Goal: Task Accomplishment & Management: Manage account settings

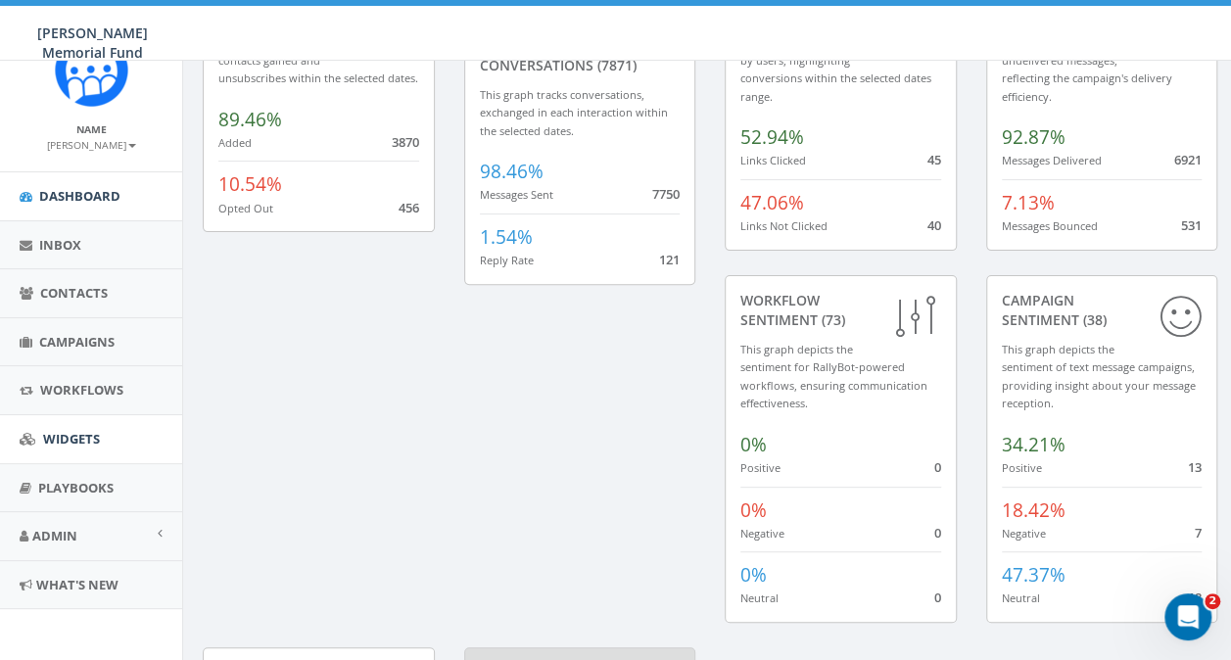
scroll to position [392, 0]
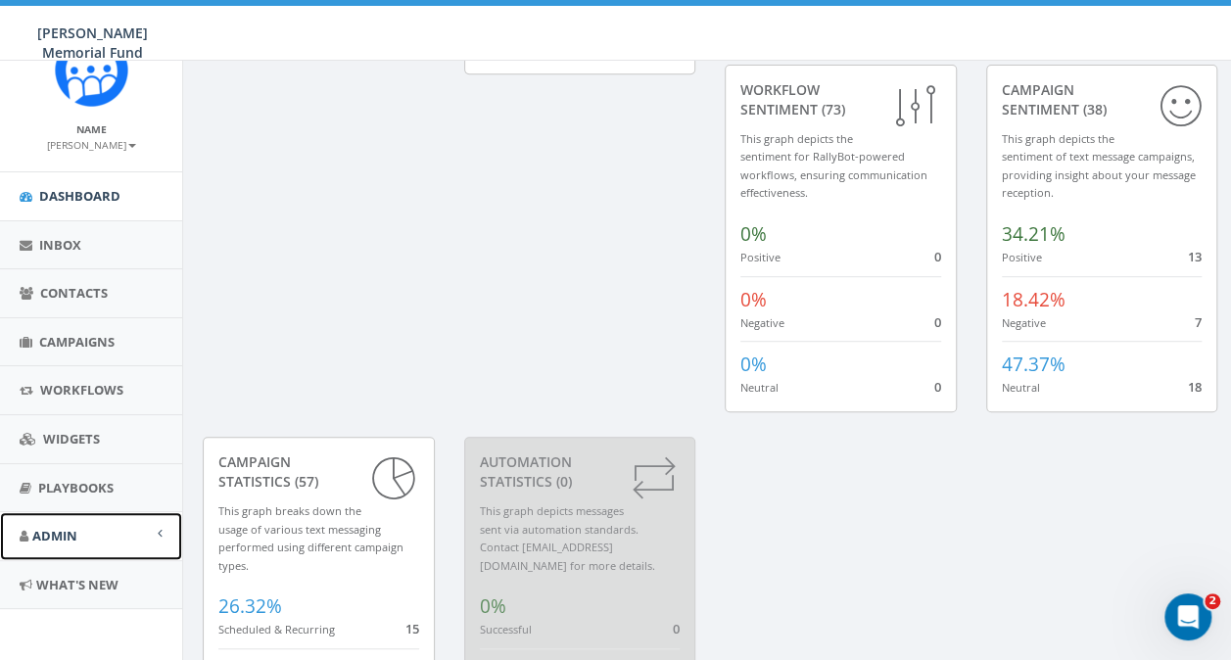
click at [149, 528] on link "Admin" at bounding box center [91, 536] width 182 height 48
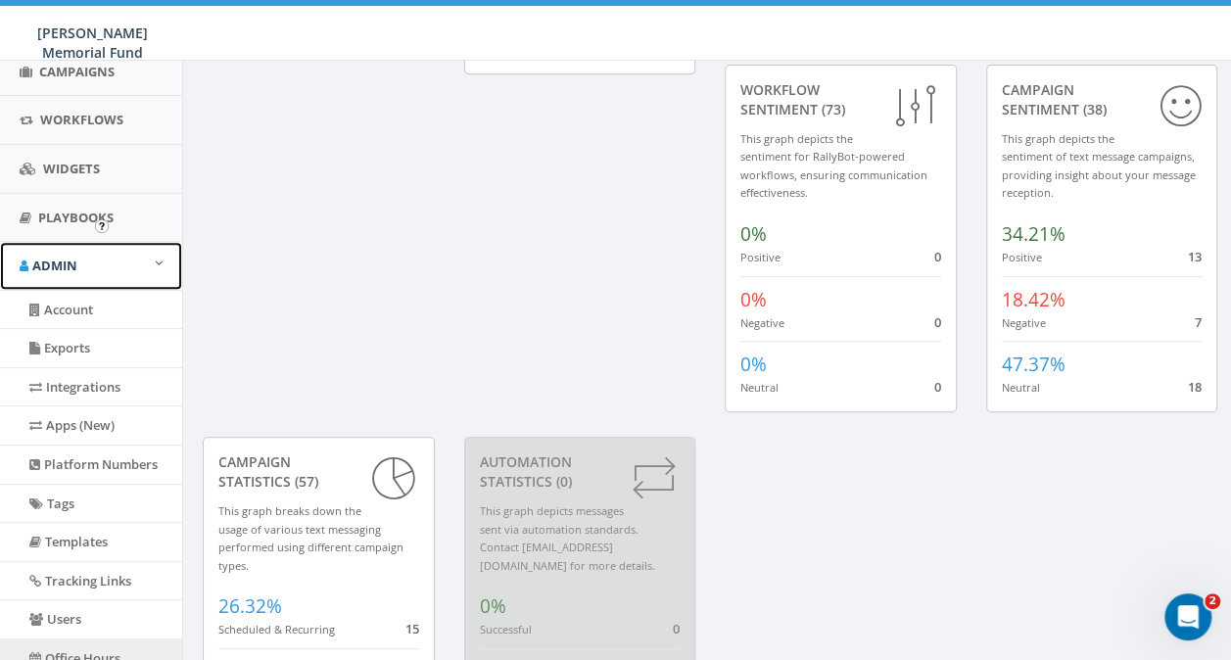
scroll to position [432, 0]
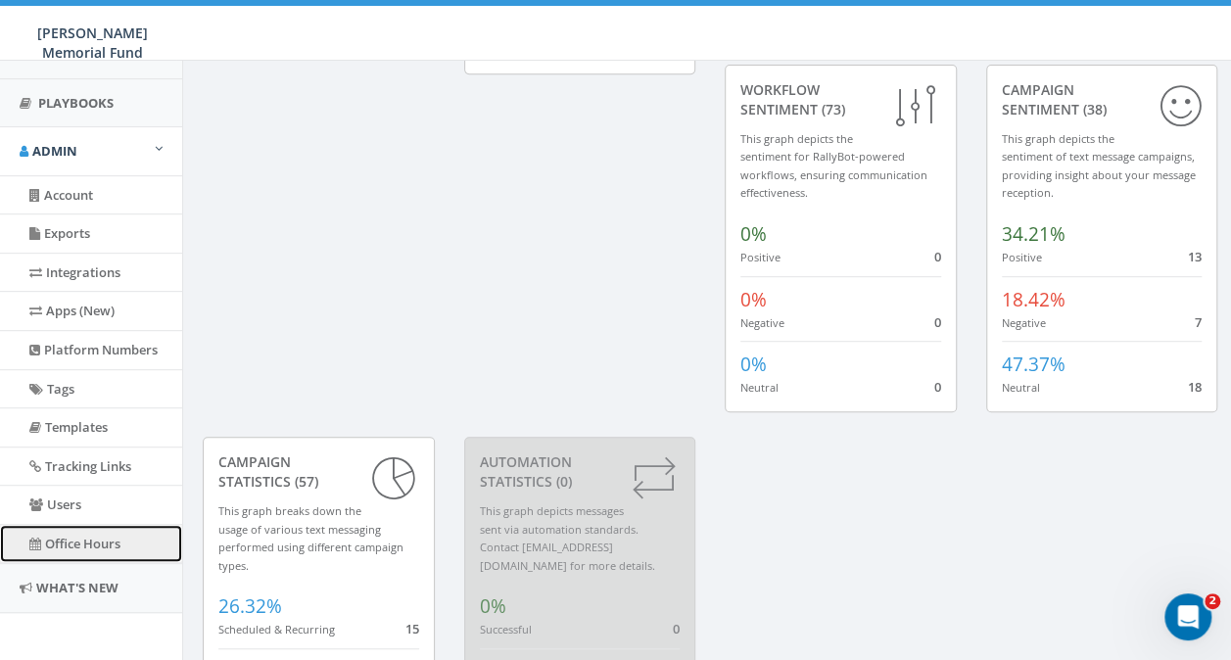
click at [83, 536] on link "Office Hours" at bounding box center [91, 544] width 182 height 38
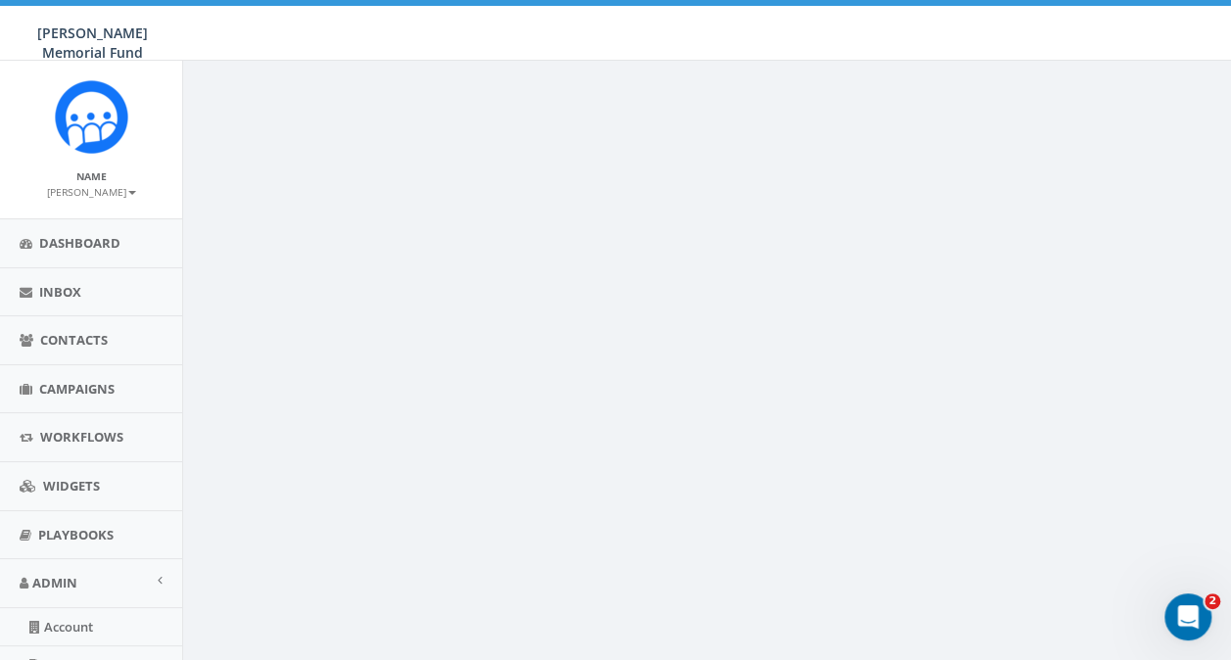
scroll to position [145, 0]
